Goal: Task Accomplishment & Management: Manage account settings

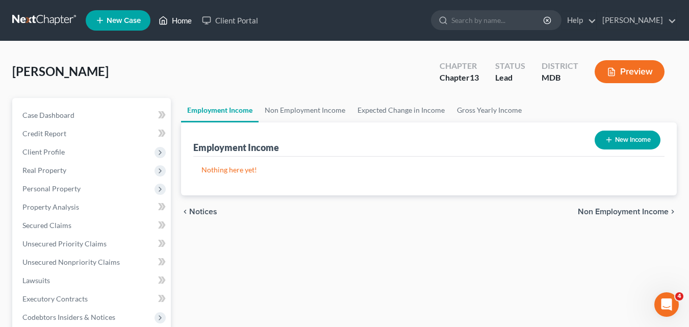
click at [174, 20] on link "Home" at bounding box center [174, 20] width 43 height 18
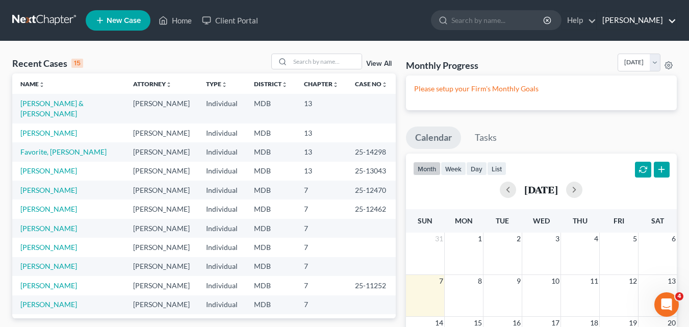
click at [632, 19] on link "[PERSON_NAME]" at bounding box center [636, 20] width 79 height 18
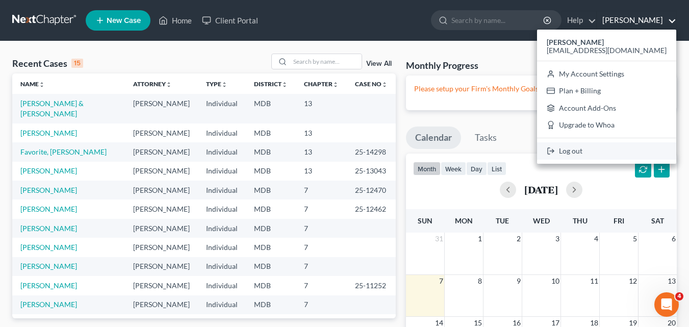
click at [607, 151] on link "Log out" at bounding box center [606, 150] width 139 height 17
